Goal: Task Accomplishment & Management: Complete application form

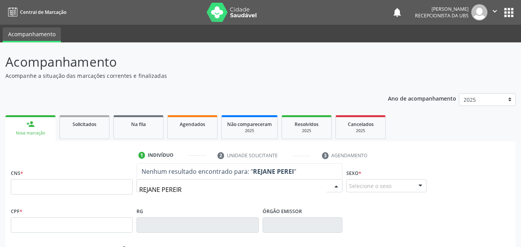
type input "[PERSON_NAME]"
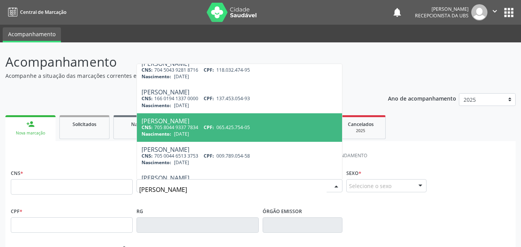
scroll to position [193, 0]
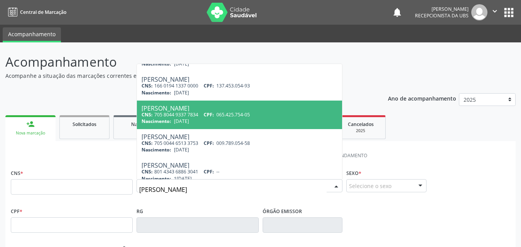
click at [284, 122] on div "Nascimento: [DATE]" at bounding box center [240, 121] width 196 height 7
type input "705 8044 9337 7834"
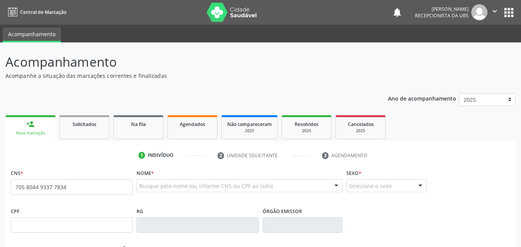
scroll to position [0, 0]
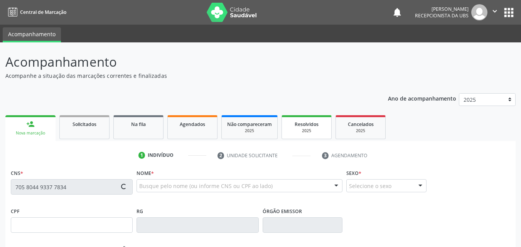
type input "065.425.754-05"
type input "[DATE]"
type input "[PERSON_NAME]"
type input "[PHONE_NUMBER]"
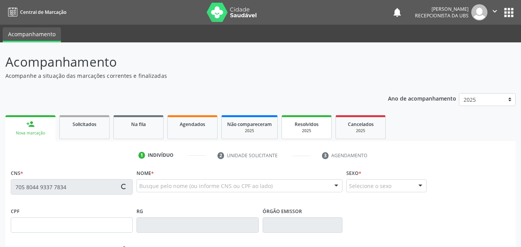
type input "101.758.084-73"
type input "86"
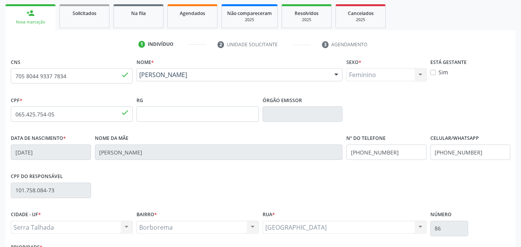
scroll to position [171, 0]
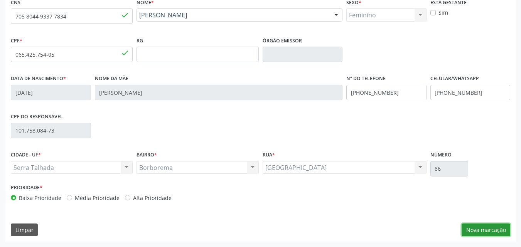
click at [489, 231] on button "Nova marcação" at bounding box center [486, 230] width 49 height 13
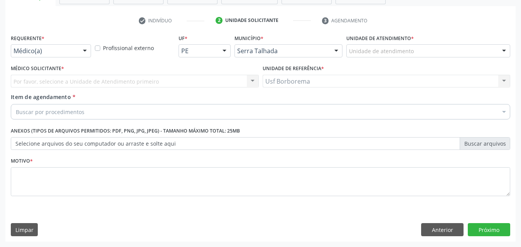
scroll to position [135, 0]
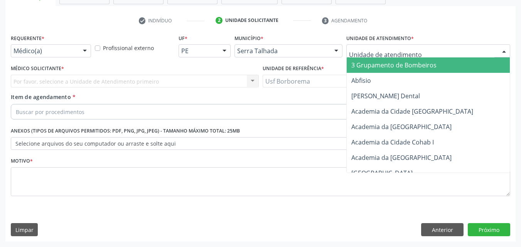
click at [389, 53] on input "text" at bounding box center [421, 54] width 145 height 15
click at [388, 53] on input "text" at bounding box center [421, 54] width 145 height 15
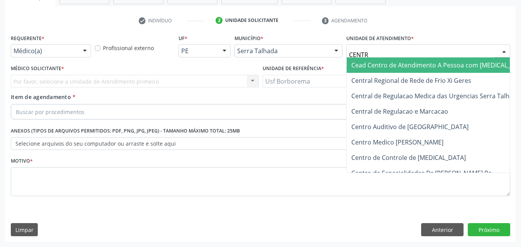
type input "CENTRO"
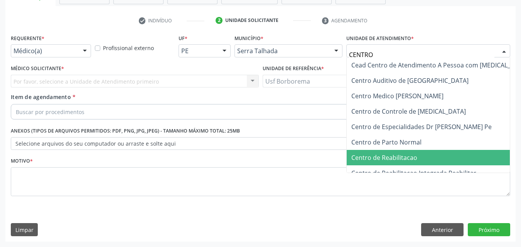
click at [399, 157] on span "Centro de Reabilitacao" at bounding box center [385, 158] width 66 height 8
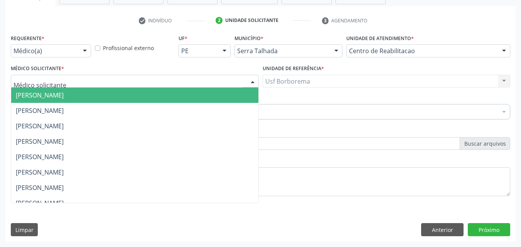
click at [104, 80] on div at bounding box center [135, 81] width 248 height 13
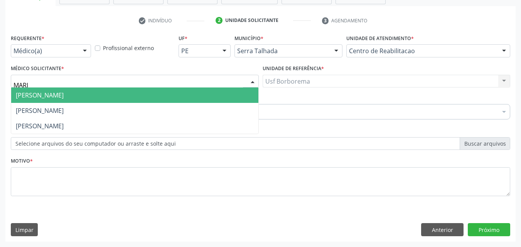
type input "[PERSON_NAME]"
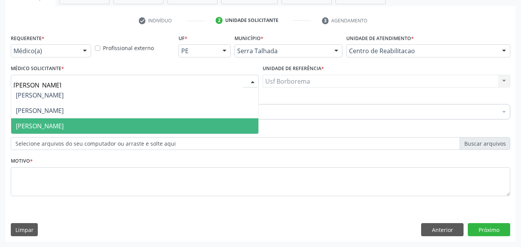
click at [90, 127] on span "[PERSON_NAME]" at bounding box center [134, 125] width 247 height 15
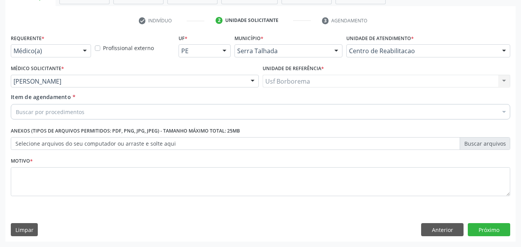
click at [96, 112] on div "Buscar por procedimentos" at bounding box center [261, 111] width 500 height 15
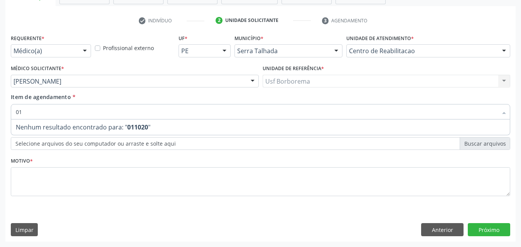
type input "0"
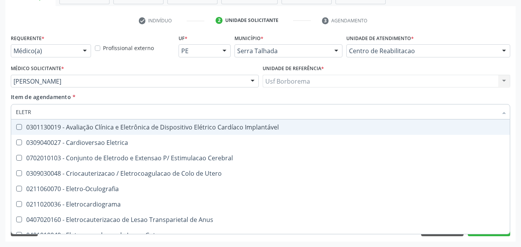
type input "ELETRO"
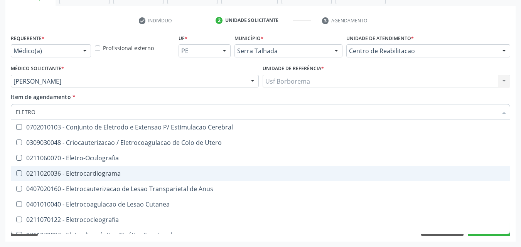
click at [115, 172] on div "0211020036 - Eletrocardiograma" at bounding box center [292, 174] width 552 height 6
checkbox Eletrocardiograma "true"
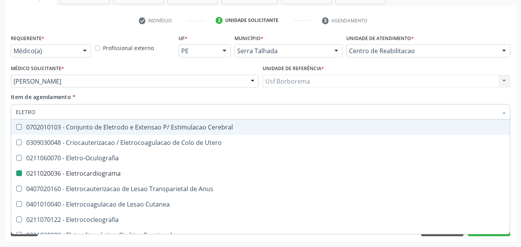
click at [175, 100] on div "Item de agendamento * ELETRO Desfazer seleção 0702010103 - Conjunto de Eletrodo…" at bounding box center [261, 105] width 500 height 24
checkbox Utero "true"
checkbox Eletrocardiograma "false"
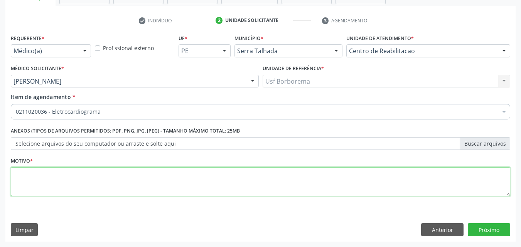
click at [147, 184] on textarea at bounding box center [261, 181] width 500 height 29
type textarea "ROTINA"
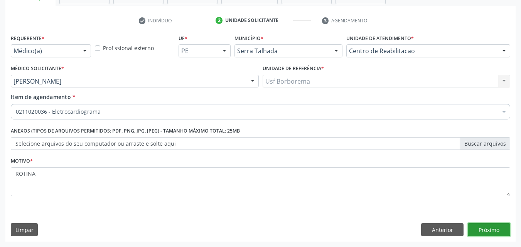
click at [479, 228] on button "Próximo" at bounding box center [489, 229] width 42 height 13
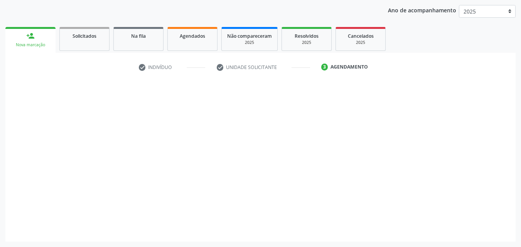
scroll to position [88, 0]
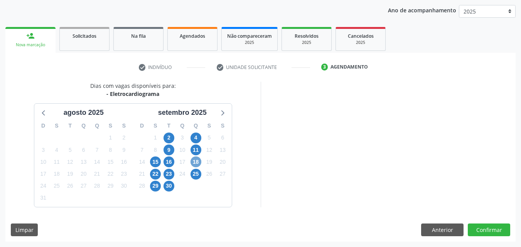
click at [195, 161] on span "18" at bounding box center [196, 162] width 11 height 11
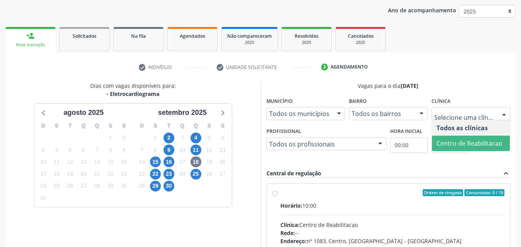
click at [459, 144] on span "Centro de Reabilitacao" at bounding box center [470, 143] width 66 height 8
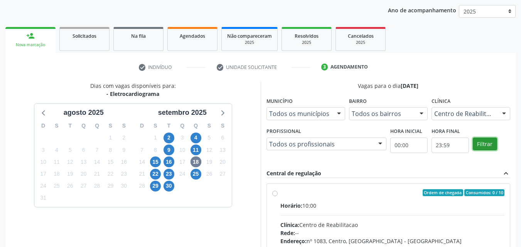
click at [484, 143] on button "Filtrar" at bounding box center [485, 144] width 24 height 13
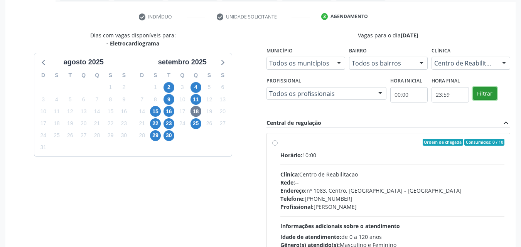
scroll to position [200, 0]
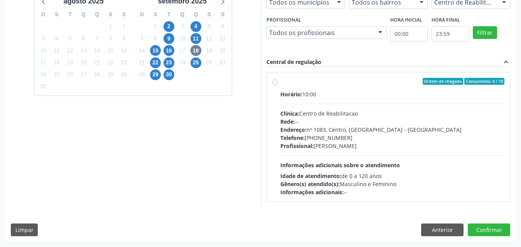
click at [281, 81] on label "Ordem de chegada Consumidos: 0 / 10 Horário: 10:00 Clínica: Centro de Reabilita…" at bounding box center [393, 137] width 225 height 118
click at [274, 81] on input "Ordem de chegada Consumidos: 0 / 10 Horário: 10:00 Clínica: Centro de Reabilita…" at bounding box center [274, 81] width 5 height 7
radio input "true"
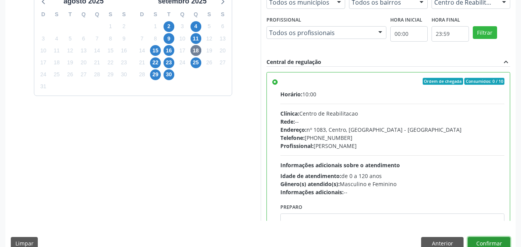
click at [491, 241] on button "Confirmar" at bounding box center [489, 243] width 42 height 13
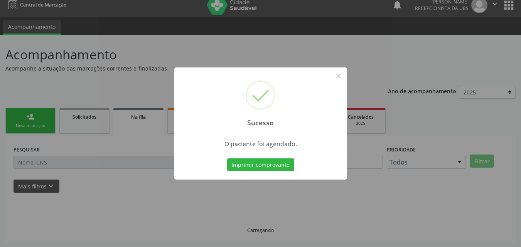
scroll to position [0, 0]
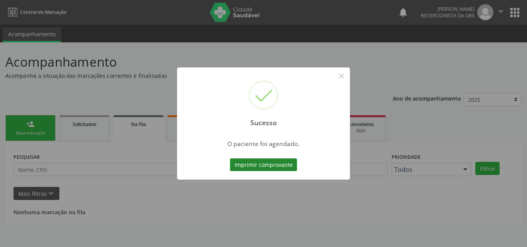
click at [261, 166] on button "Imprimir comprovante" at bounding box center [263, 165] width 67 height 13
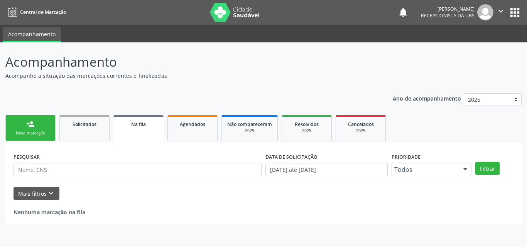
click at [45, 122] on link "person_add Nova marcação" at bounding box center [30, 128] width 50 height 26
drag, startPoint x: 46, startPoint y: 121, endPoint x: 51, endPoint y: 117, distance: 6.0
click at [47, 120] on link "person_add Nova marcação" at bounding box center [30, 128] width 50 height 26
click at [49, 118] on link "person_add Nova marcação" at bounding box center [30, 128] width 50 height 26
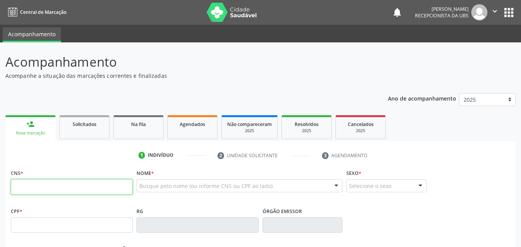
click at [41, 191] on input "text" at bounding box center [72, 186] width 122 height 15
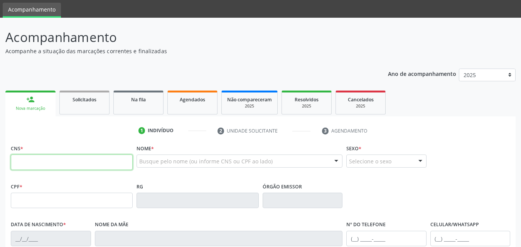
scroll to position [39, 0]
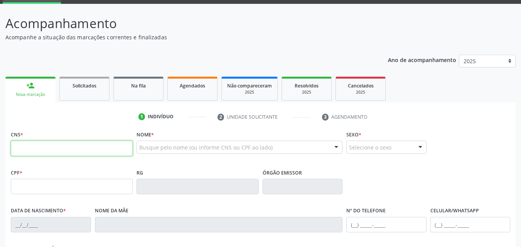
click at [28, 153] on input "text" at bounding box center [72, 148] width 122 height 15
click at [23, 152] on input "text" at bounding box center [72, 148] width 122 height 15
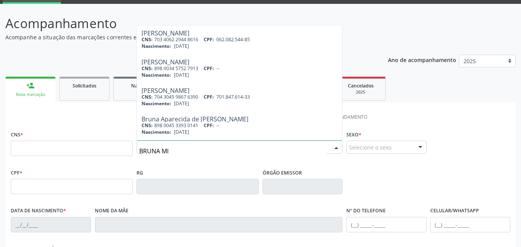
type input "BRUNA MIR"
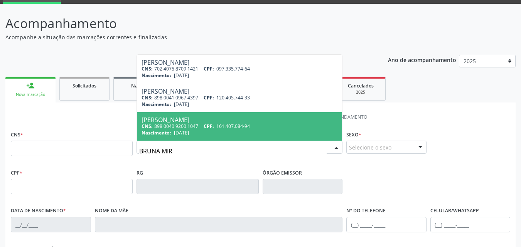
click at [201, 125] on div "CNS: 898 0040 9200 1047 CPF: 161.407.084-94" at bounding box center [240, 126] width 196 height 7
type input "898 0040 9200 1047"
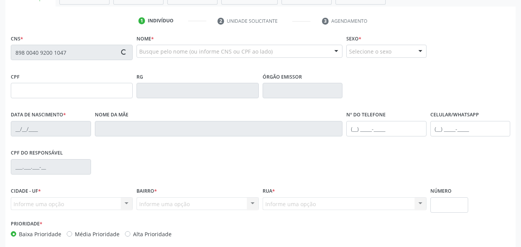
type input "161.407.084-94"
type input "[DATE]"
type input "[PERSON_NAME]"
type input "[PHONE_NUMBER]"
type input "101.758.084-73"
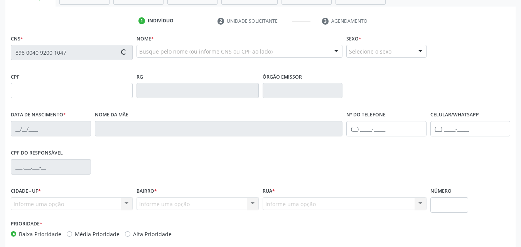
type input "86"
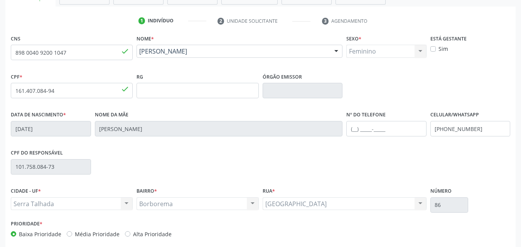
scroll to position [171, 0]
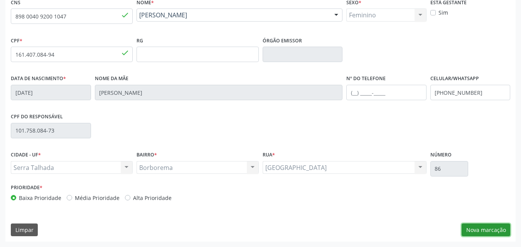
click at [479, 232] on button "Nova marcação" at bounding box center [486, 230] width 49 height 13
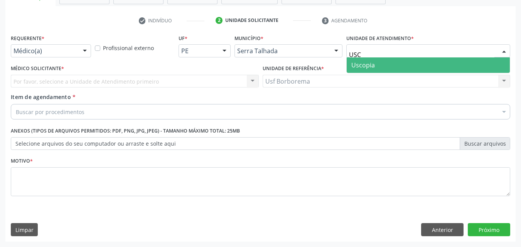
type input "USCO"
click at [355, 61] on span "Uscopia" at bounding box center [364, 65] width 24 height 8
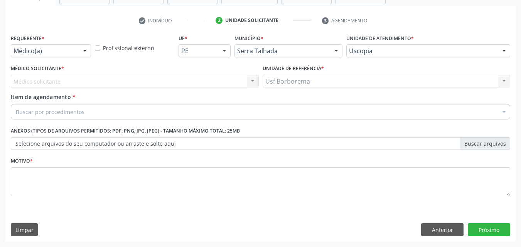
click at [80, 52] on div at bounding box center [85, 51] width 12 height 13
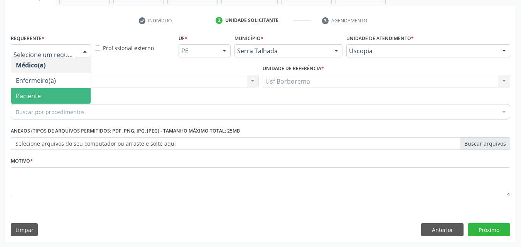
click at [76, 88] on span "Paciente" at bounding box center [51, 95] width 80 height 15
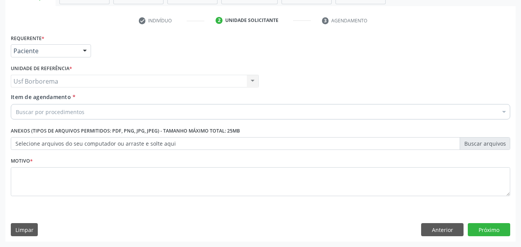
click at [113, 197] on fieldset "Motivo *" at bounding box center [261, 179] width 500 height 46
click at [90, 107] on div "Buscar por procedimentos" at bounding box center [261, 111] width 500 height 15
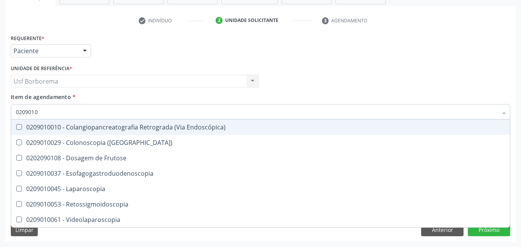
type input "02090100"
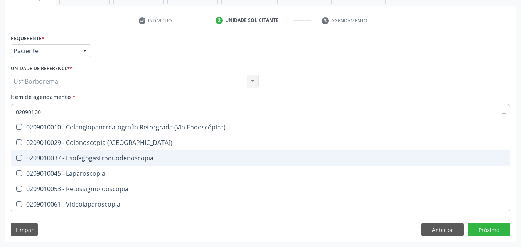
click at [71, 161] on div "0209010037 - Esofagogastroduodenoscopia" at bounding box center [261, 158] width 490 height 6
checkbox Esofagogastroduodenoscopia "true"
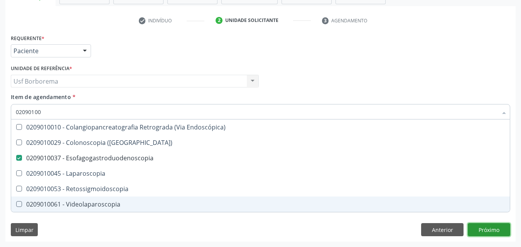
click at [491, 233] on div "Requerente * Paciente Médico(a) Enfermeiro(a) Paciente Nenhum resultado encontr…" at bounding box center [260, 137] width 511 height 210
checkbox \(Coloscopia\) "true"
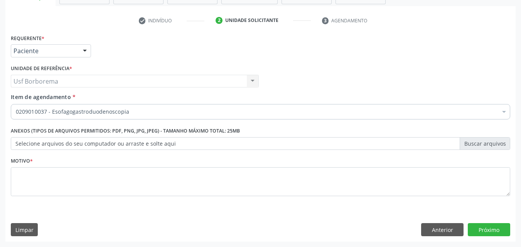
click at [218, 167] on div "Motivo *" at bounding box center [261, 176] width 500 height 41
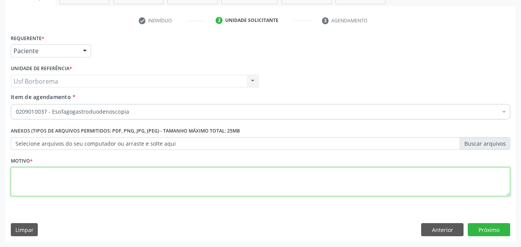
click at [217, 179] on textarea at bounding box center [261, 181] width 500 height 29
type textarea "ROTINA"
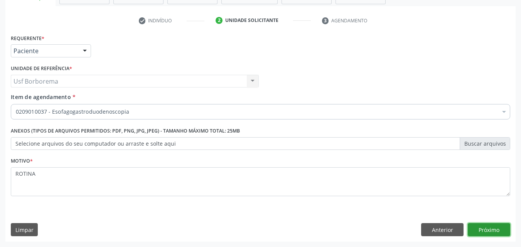
click at [496, 228] on button "Próximo" at bounding box center [489, 229] width 42 height 13
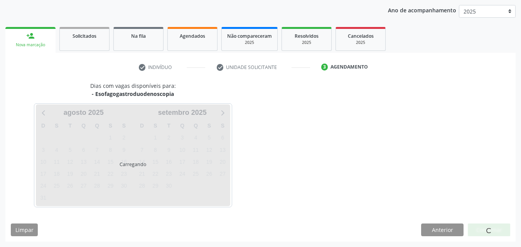
scroll to position [111, 0]
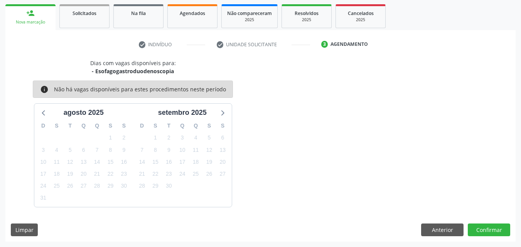
click at [273, 154] on div "Dias com vagas disponíveis para: - Esofagogastroduodenoscopia info Não há vagas…" at bounding box center [260, 133] width 511 height 148
click at [433, 227] on button "Anterior" at bounding box center [442, 230] width 42 height 13
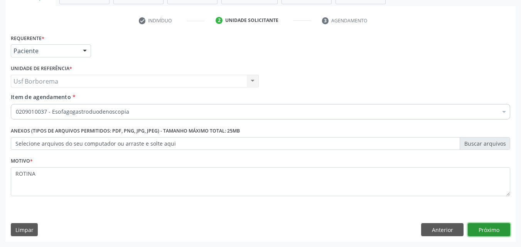
click at [489, 229] on button "Próximo" at bounding box center [489, 229] width 42 height 13
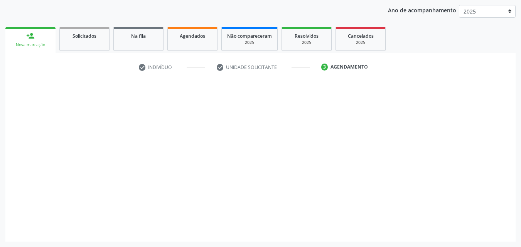
scroll to position [88, 0]
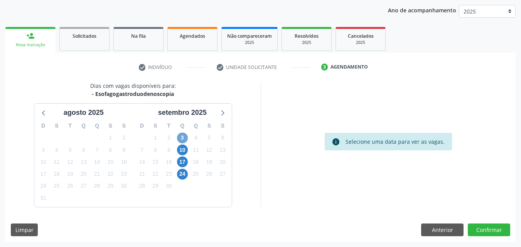
click at [186, 136] on span "3" at bounding box center [182, 138] width 11 height 11
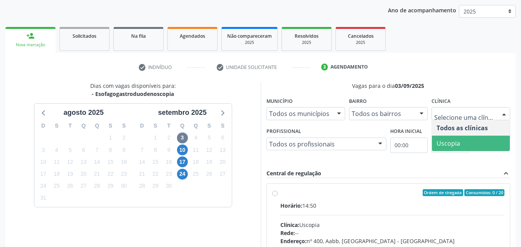
click at [467, 142] on span "Uscopia" at bounding box center [471, 143] width 78 height 15
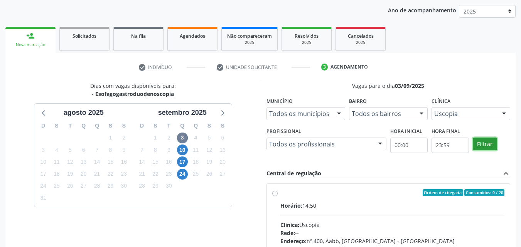
click at [493, 139] on button "Filtrar" at bounding box center [485, 144] width 24 height 13
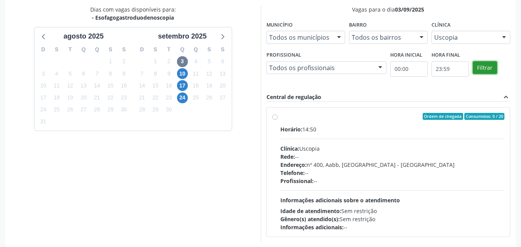
scroll to position [166, 0]
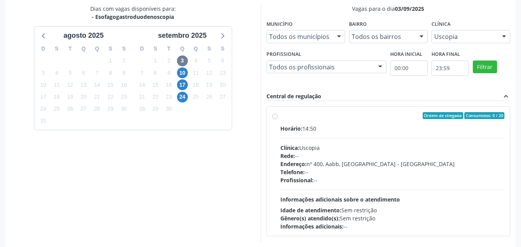
click at [281, 117] on label "Ordem de chegada Consumidos: 0 / 20 Horário: 14:50 Clínica: Uscopia Rede: -- En…" at bounding box center [393, 171] width 225 height 118
click at [274, 117] on input "Ordem de chegada Consumidos: 0 / 20 Horário: 14:50 Clínica: Uscopia Rede: -- En…" at bounding box center [274, 115] width 5 height 7
radio input "true"
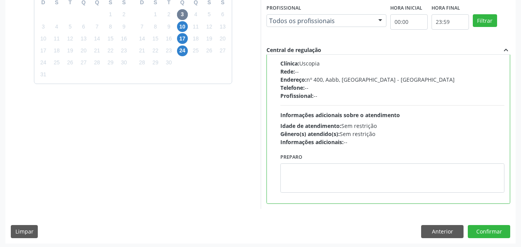
scroll to position [214, 0]
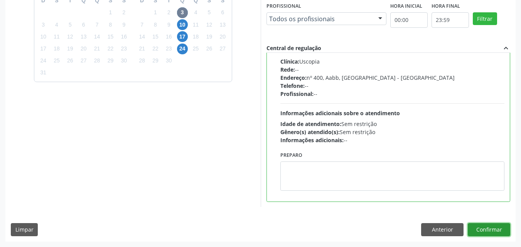
click at [487, 226] on button "Confirmar" at bounding box center [489, 229] width 42 height 13
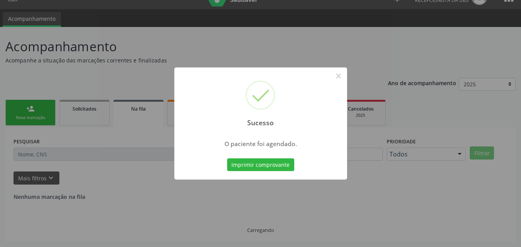
scroll to position [0, 0]
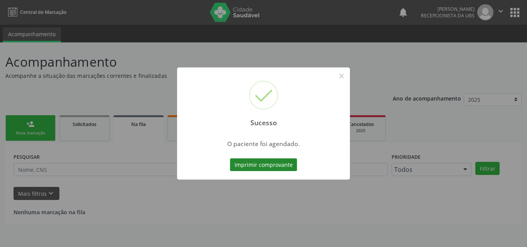
click at [282, 169] on button "Imprimir comprovante" at bounding box center [263, 165] width 67 height 13
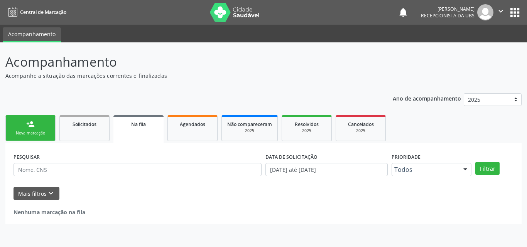
click at [44, 131] on div "Nova marcação" at bounding box center [30, 133] width 39 height 6
click at [44, 130] on link "person_add Nova marcação" at bounding box center [30, 128] width 50 height 26
click at [44, 129] on link "person_add Nova marcação" at bounding box center [30, 128] width 50 height 26
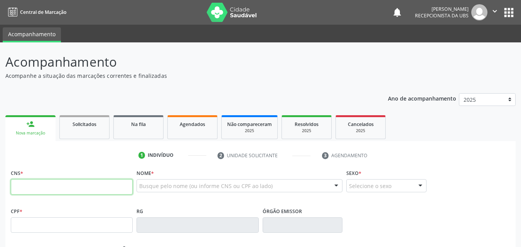
click at [46, 186] on input "text" at bounding box center [72, 186] width 122 height 15
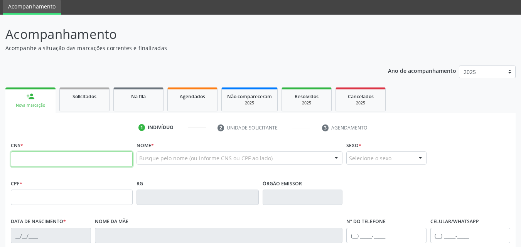
scroll to position [77, 0]
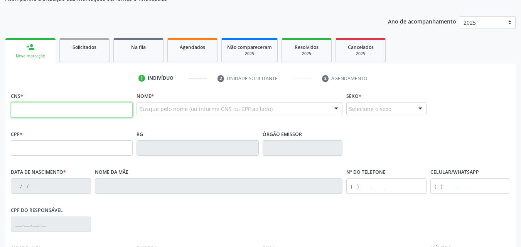
click at [42, 112] on input "text" at bounding box center [72, 109] width 122 height 15
click at [149, 105] on div "Busque pelo nome (ou informe CNS ou CPF ao lado)" at bounding box center [240, 108] width 206 height 13
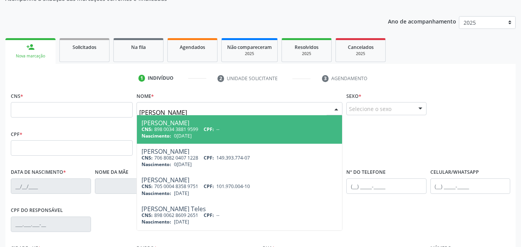
type input "[PERSON_NAME]"
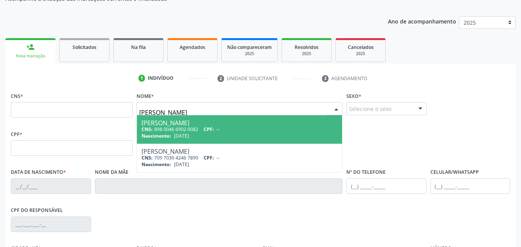
click at [257, 139] on div "Nascimento: [DATE]" at bounding box center [240, 136] width 196 height 7
type input "898 0046 6902 0082"
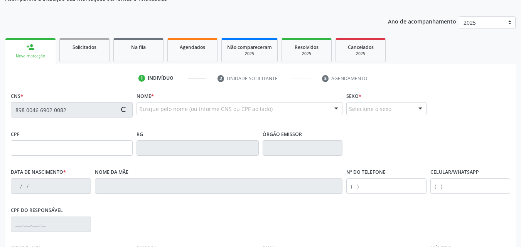
type input "[DATE]"
type input "[PHONE_NUMBER]"
type input "5454"
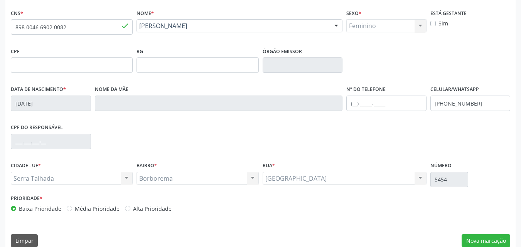
scroll to position [171, 0]
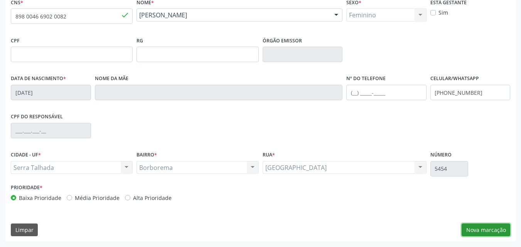
click at [476, 228] on button "Nova marcação" at bounding box center [486, 230] width 49 height 13
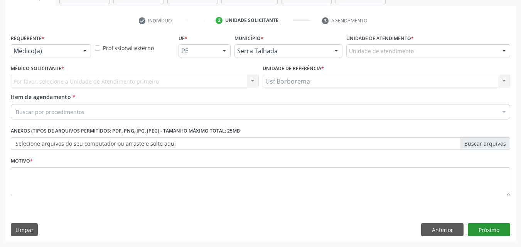
scroll to position [135, 0]
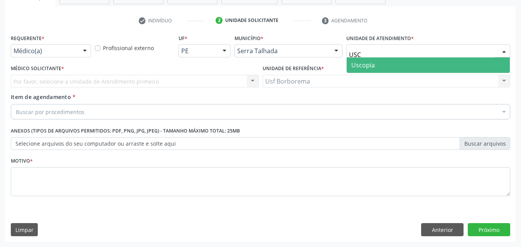
type input "USCO"
click at [372, 65] on span "Uscopia" at bounding box center [364, 65] width 24 height 8
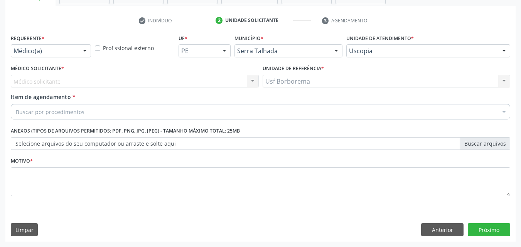
drag, startPoint x: 69, startPoint y: 51, endPoint x: 64, endPoint y: 51, distance: 4.6
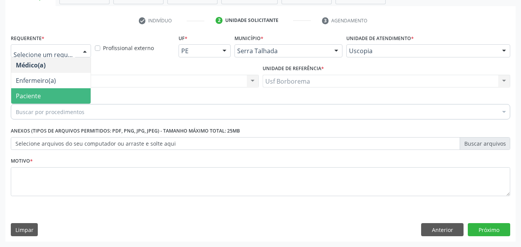
click at [54, 96] on span "Paciente" at bounding box center [51, 95] width 80 height 15
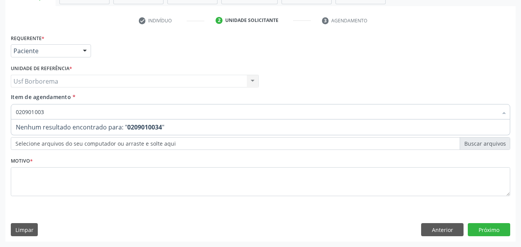
type input "0209010037"
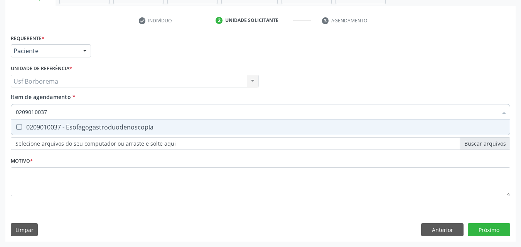
click at [76, 125] on div "0209010037 - Esofagogastroduodenoscopia" at bounding box center [261, 127] width 490 height 6
checkbox Esofagogastroduodenoscopia "true"
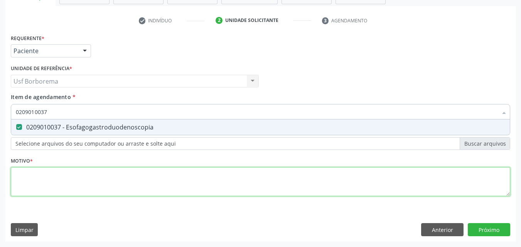
click at [59, 183] on div "Requerente * Paciente Médico(a) Enfermeiro(a) Paciente Nenhum resultado encontr…" at bounding box center [261, 119] width 500 height 175
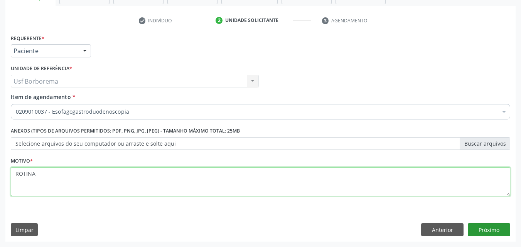
type textarea "ROTINA"
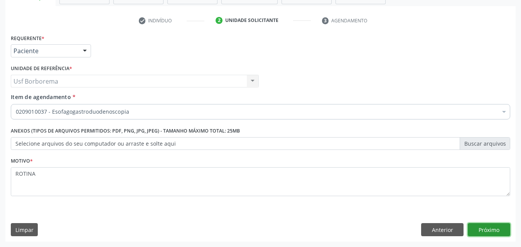
click at [489, 231] on button "Próximo" at bounding box center [489, 229] width 42 height 13
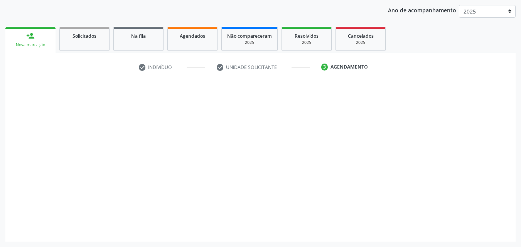
scroll to position [88, 0]
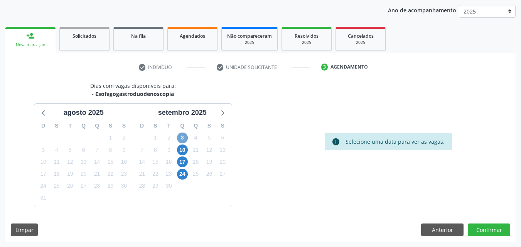
click at [183, 140] on span "3" at bounding box center [182, 138] width 11 height 11
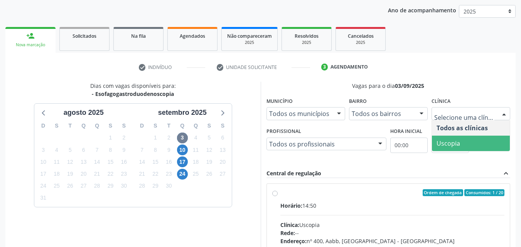
click at [438, 147] on span "Uscopia" at bounding box center [449, 143] width 24 height 8
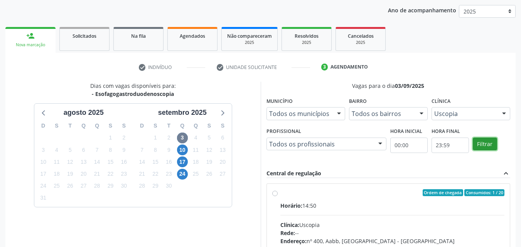
click at [484, 150] on button "Filtrar" at bounding box center [485, 144] width 24 height 13
click at [483, 149] on button "Filtrar" at bounding box center [485, 144] width 24 height 13
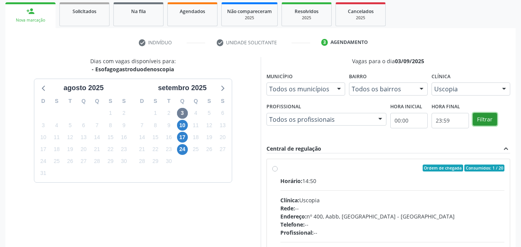
scroll to position [127, 0]
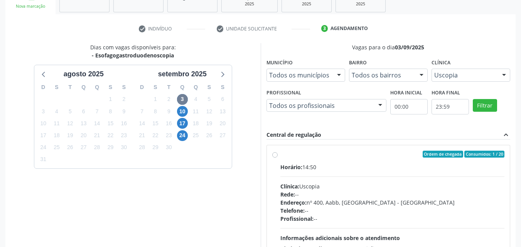
click at [281, 156] on label "Ordem de chegada Consumidos: 1 / 20 Horário: 14:50 Clínica: Uscopia Rede: -- En…" at bounding box center [393, 210] width 225 height 118
click at [272, 156] on input "Ordem de chegada Consumidos: 1 / 20 Horário: 14:50 Clínica: Uscopia Rede: -- En…" at bounding box center [274, 154] width 5 height 7
radio input "true"
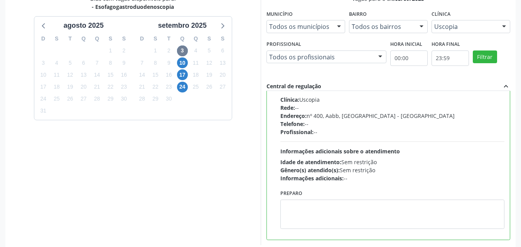
scroll to position [214, 0]
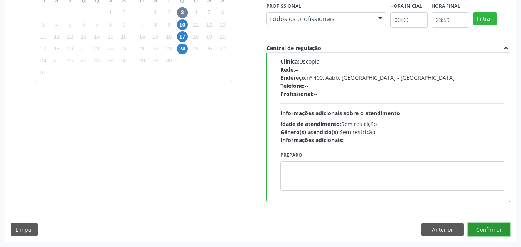
click at [475, 231] on button "Confirmar" at bounding box center [489, 229] width 42 height 13
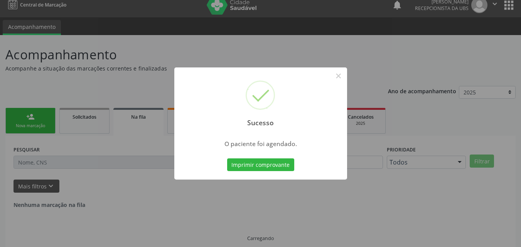
scroll to position [0, 0]
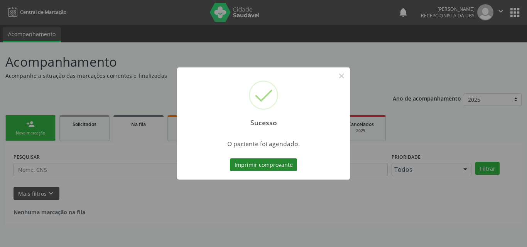
click at [267, 163] on button "Imprimir comprovante" at bounding box center [263, 165] width 67 height 13
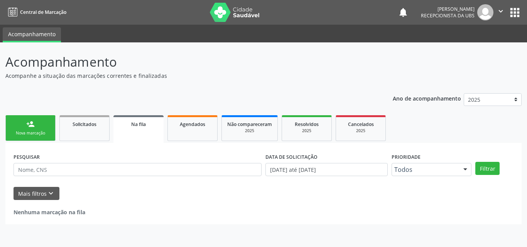
click at [25, 129] on link "person_add Nova marcação" at bounding box center [30, 128] width 50 height 26
click at [25, 130] on link "person_add Nova marcação" at bounding box center [30, 128] width 50 height 26
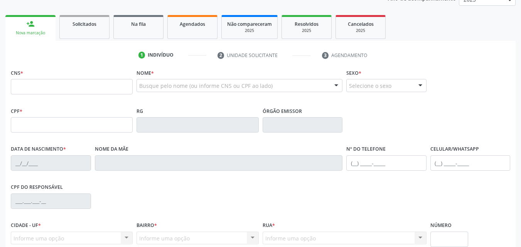
scroll to position [55, 0]
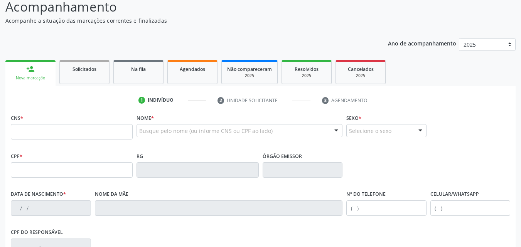
click at [28, 80] on div "Nova marcação" at bounding box center [30, 78] width 39 height 6
click at [29, 129] on input "text" at bounding box center [72, 131] width 122 height 15
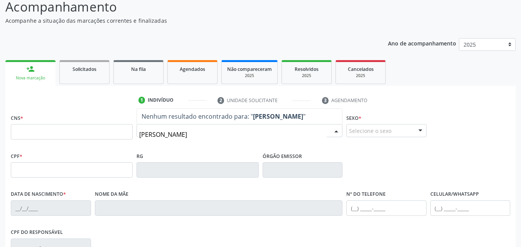
type input "[PERSON_NAME]"
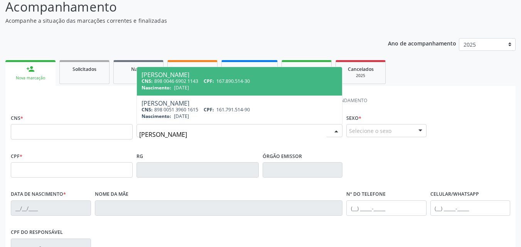
click at [165, 81] on div "CNS: 898 0046 6902 1143 CPF: 167.890.514-30" at bounding box center [240, 81] width 196 height 7
type input "898 0046 6902 1143"
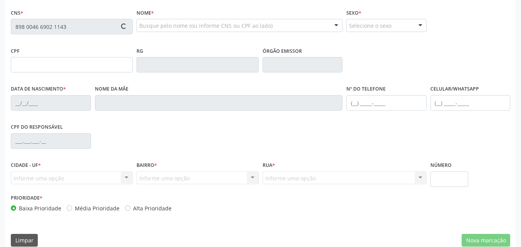
scroll to position [171, 0]
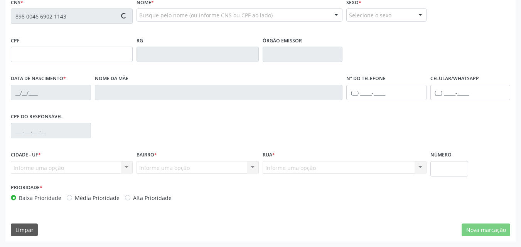
type input "167.890.514-30"
type input "[DATE]"
type input "[PERSON_NAME]"
type input "[PHONE_NUMBER]"
type input "199"
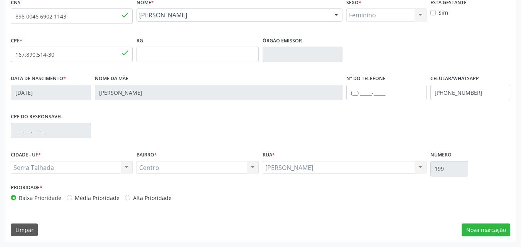
click at [367, 171] on div "[PERSON_NAME] resultado encontrado para: " " Não há nenhuma opção para ser exib…" at bounding box center [345, 167] width 164 height 13
click at [420, 166] on div "[PERSON_NAME] resultado encontrado para: " " Não há nenhuma opção para ser exib…" at bounding box center [345, 167] width 164 height 13
drag, startPoint x: 420, startPoint y: 166, endPoint x: 438, endPoint y: 179, distance: 22.7
click at [420, 166] on div "[PERSON_NAME] resultado encontrado para: " " Não há nenhuma opção para ser exib…" at bounding box center [345, 167] width 164 height 13
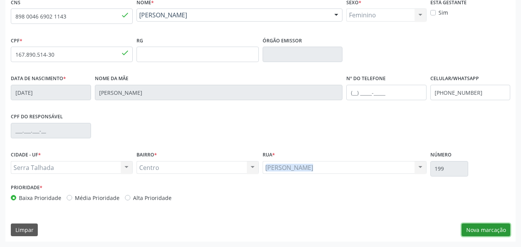
click at [465, 227] on button "Nova marcação" at bounding box center [486, 230] width 49 height 13
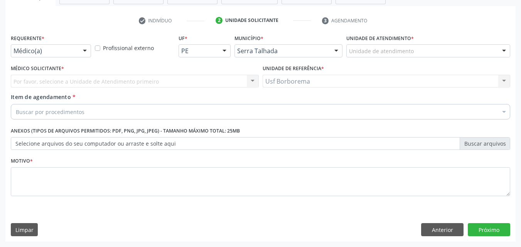
scroll to position [135, 0]
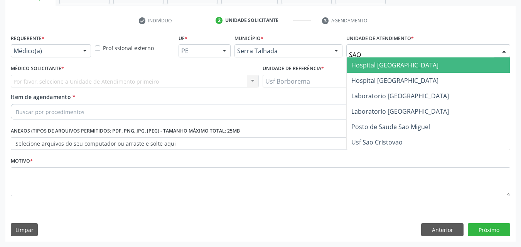
type input "SAO"
click at [357, 61] on span "Hospital [GEOGRAPHIC_DATA]" at bounding box center [395, 65] width 87 height 8
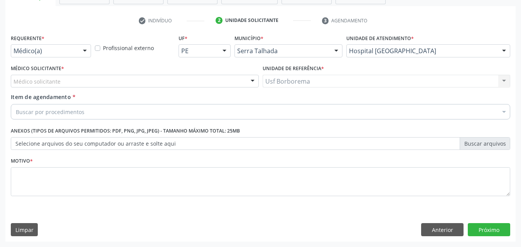
click at [175, 81] on div "Médico solicitante" at bounding box center [135, 81] width 248 height 13
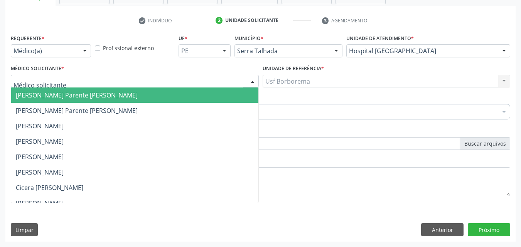
click at [77, 48] on div "Médico(a)" at bounding box center [51, 50] width 80 height 13
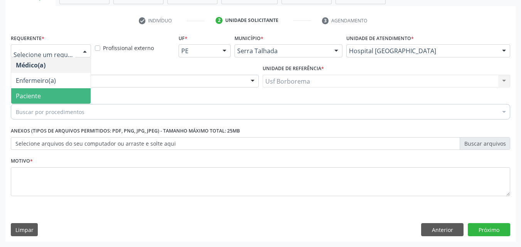
click at [65, 95] on span "Paciente" at bounding box center [51, 95] width 80 height 15
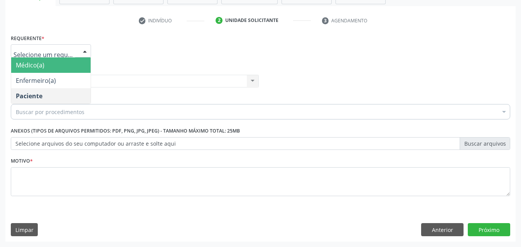
click at [54, 63] on span "Médico(a)" at bounding box center [51, 65] width 80 height 15
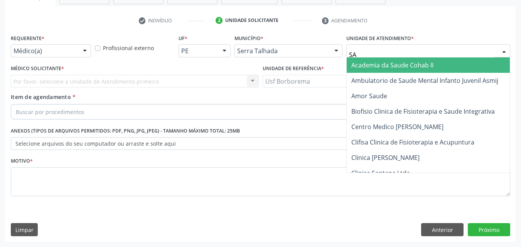
type input "SAO"
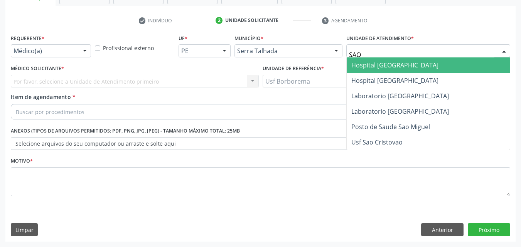
click at [374, 61] on span "Hospital [GEOGRAPHIC_DATA]" at bounding box center [395, 65] width 87 height 8
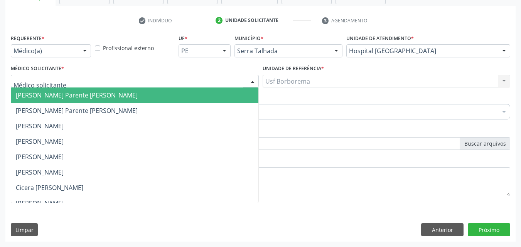
drag, startPoint x: 198, startPoint y: 85, endPoint x: 194, endPoint y: 83, distance: 4.8
click at [196, 84] on div at bounding box center [135, 81] width 248 height 13
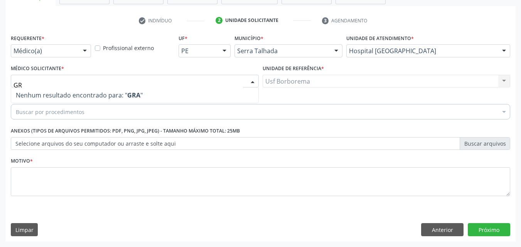
type input "G"
type input "FRA"
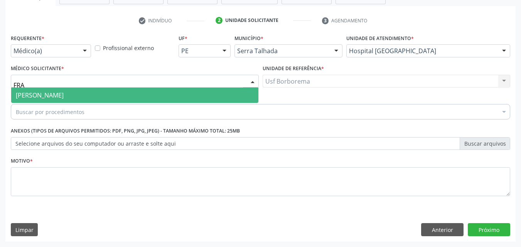
drag, startPoint x: 158, startPoint y: 90, endPoint x: 162, endPoint y: 85, distance: 5.7
click at [159, 90] on span "[PERSON_NAME]" at bounding box center [134, 95] width 247 height 15
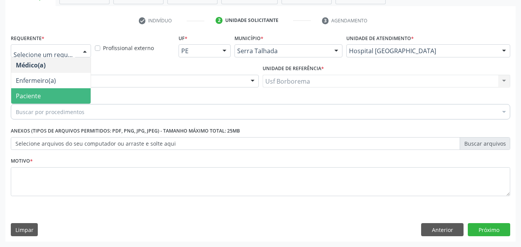
click at [43, 96] on span "Paciente" at bounding box center [51, 95] width 80 height 15
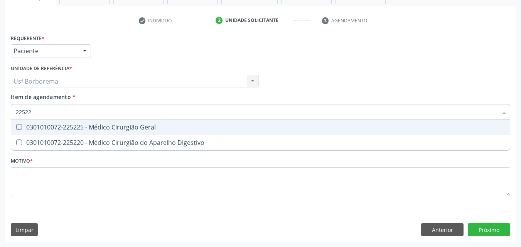
type input "225225"
click at [76, 124] on div "0301010072-225225 - Médico Cirurgião Geral" at bounding box center [261, 127] width 490 height 6
checkbox Geral "true"
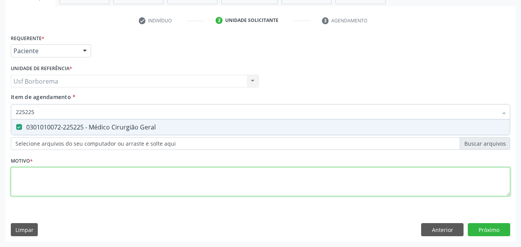
click at [35, 179] on div "Requerente * Paciente Médico(a) Enfermeiro(a) Paciente Nenhum resultado encontr…" at bounding box center [261, 119] width 500 height 175
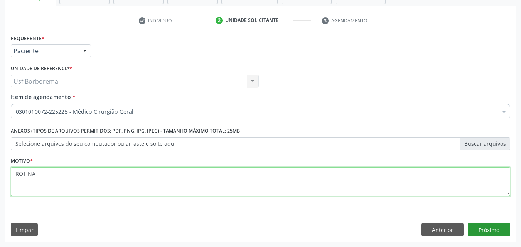
type textarea "ROTINA"
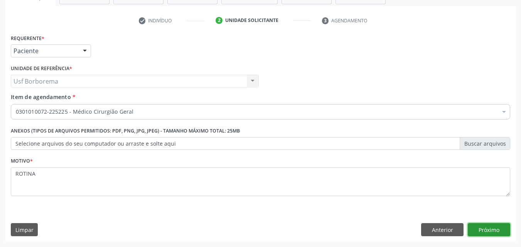
click at [480, 231] on button "Próximo" at bounding box center [489, 229] width 42 height 13
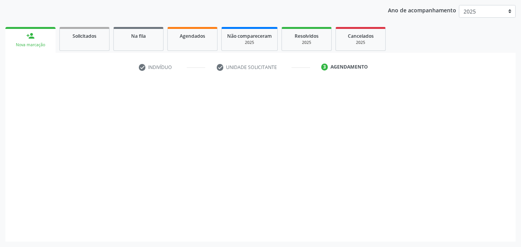
scroll to position [88, 0]
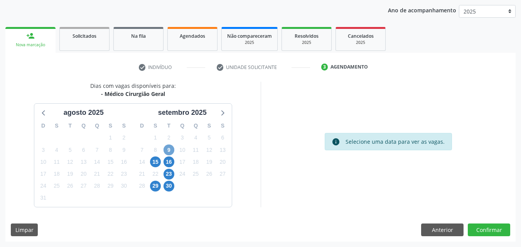
click at [168, 150] on span "9" at bounding box center [169, 150] width 11 height 11
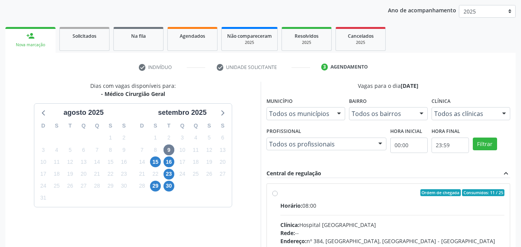
click at [447, 109] on div "Todos as clínicas" at bounding box center [471, 113] width 79 height 13
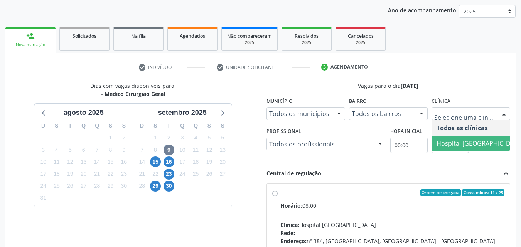
click at [449, 142] on span "Hospital [GEOGRAPHIC_DATA]" at bounding box center [480, 143] width 87 height 8
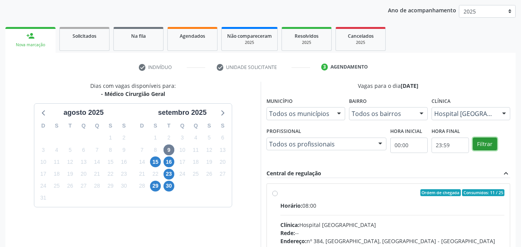
click at [477, 141] on button "Filtrar" at bounding box center [485, 144] width 24 height 13
click at [476, 140] on button "Filtrar" at bounding box center [485, 144] width 24 height 13
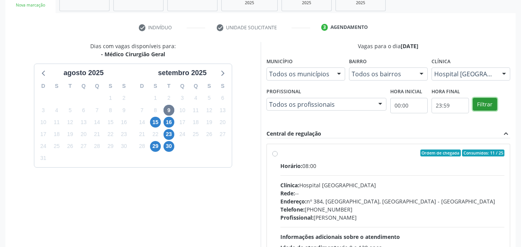
scroll to position [166, 0]
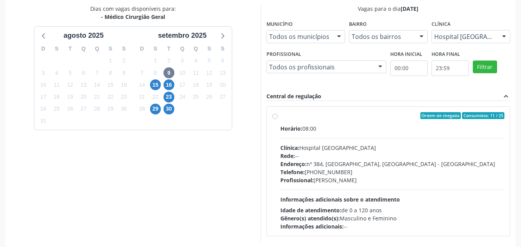
click at [281, 115] on label "Ordem de chegada Consumidos: 11 / 25 Horário: 08:00 Clínica: Hospital [GEOGRAPH…" at bounding box center [393, 171] width 225 height 118
click at [274, 115] on input "Ordem de chegada Consumidos: 11 / 25 Horário: 08:00 Clínica: Hospital [GEOGRAPH…" at bounding box center [274, 115] width 5 height 7
radio input "true"
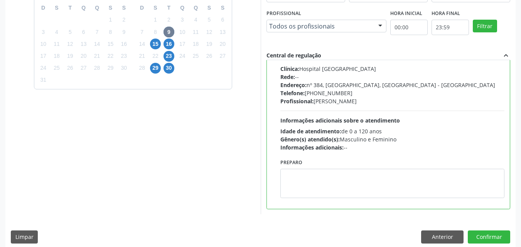
scroll to position [214, 0]
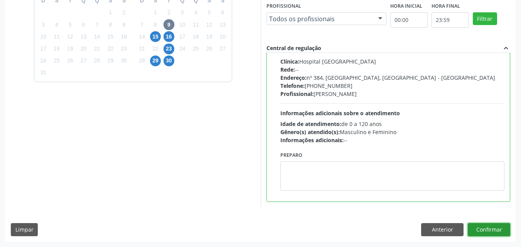
click at [478, 230] on button "Confirmar" at bounding box center [489, 229] width 42 height 13
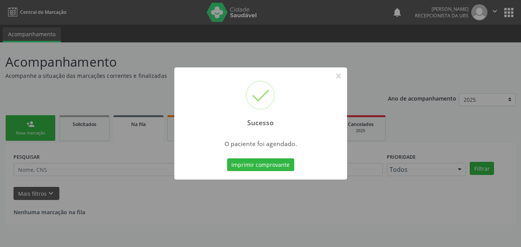
scroll to position [0, 0]
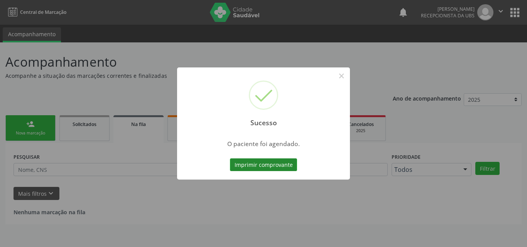
click at [253, 168] on button "Imprimir comprovante" at bounding box center [263, 165] width 67 height 13
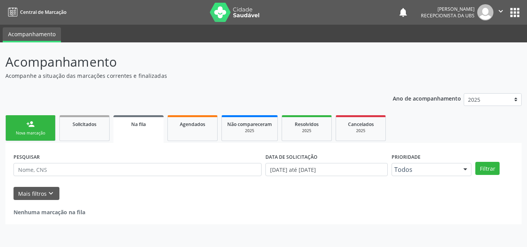
click at [38, 135] on div "Nova marcação" at bounding box center [30, 133] width 39 height 6
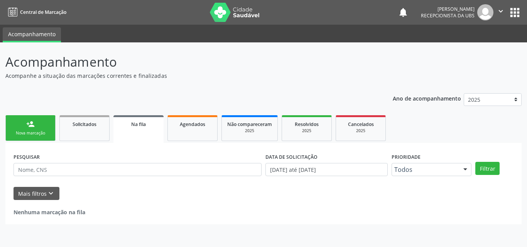
click at [38, 135] on div "Nova marcação" at bounding box center [30, 133] width 39 height 6
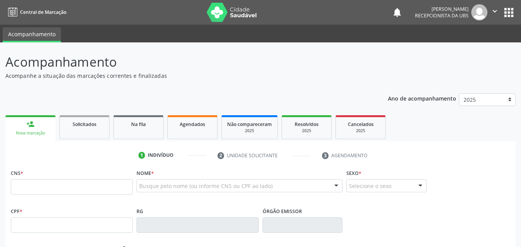
click at [38, 135] on div "Nova marcação" at bounding box center [30, 133] width 39 height 6
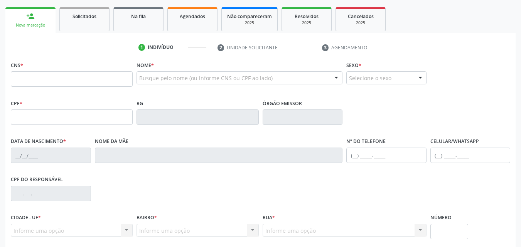
scroll to position [116, 0]
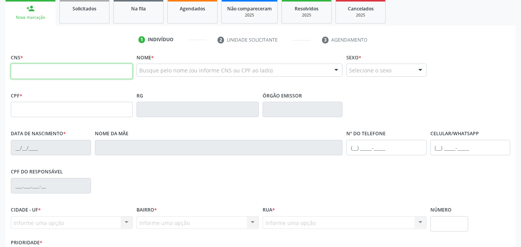
click at [64, 76] on input "text" at bounding box center [72, 71] width 122 height 15
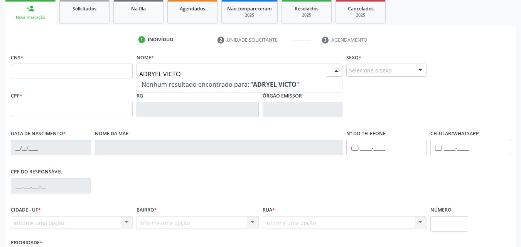
type input "ADRYEL VICTOR"
